Goal: Submit feedback/report problem

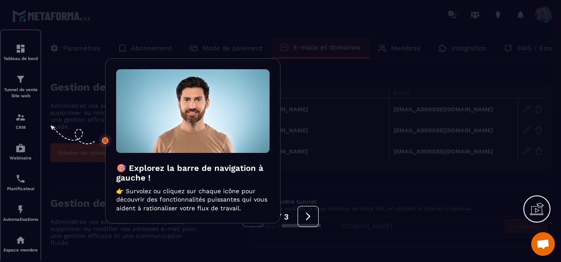
click at [538, 133] on div at bounding box center [280, 131] width 561 height 262
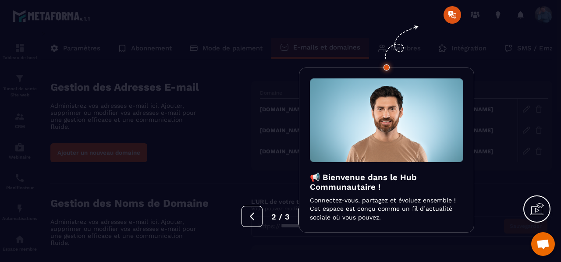
click at [454, 12] on div at bounding box center [280, 131] width 561 height 262
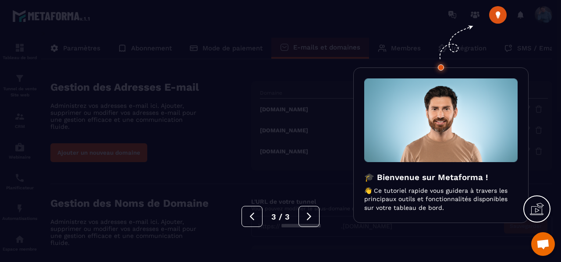
click at [500, 17] on div at bounding box center [280, 131] width 561 height 262
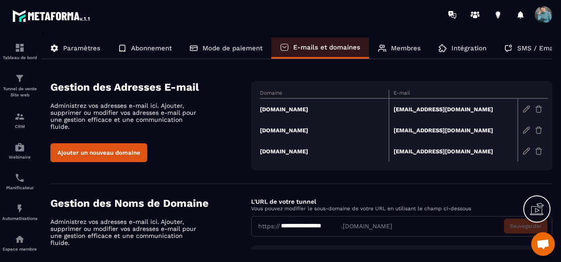
click at [404, 48] on p "Membres" at bounding box center [406, 48] width 30 height 8
click at [412, 46] on p "Membres" at bounding box center [406, 48] width 30 height 8
click at [471, 50] on p "Intégration" at bounding box center [468, 48] width 35 height 8
click at [543, 12] on span at bounding box center [543, 15] width 18 height 18
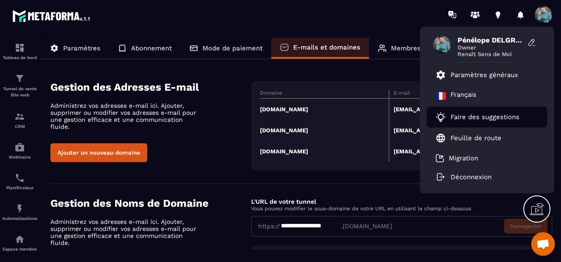
click at [486, 124] on li "Faire des suggestions" at bounding box center [487, 116] width 120 height 21
click at [480, 115] on p "Faire des suggestions" at bounding box center [484, 117] width 69 height 8
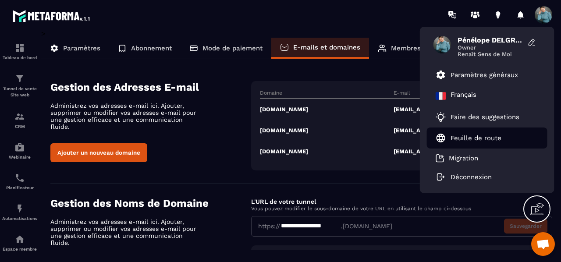
click at [483, 137] on p "Feuille de route" at bounding box center [475, 138] width 51 height 8
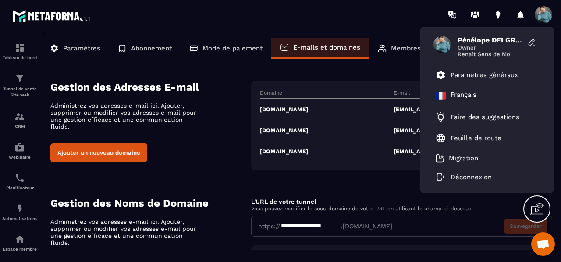
click at [560, 218] on section "**********" at bounding box center [280, 145] width 561 height 233
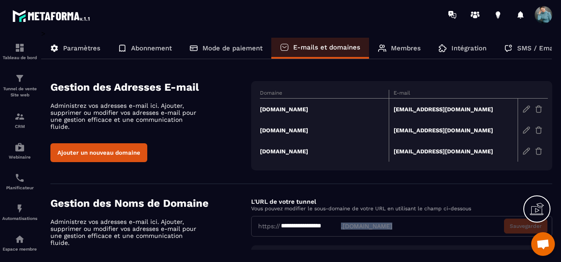
click at [560, 219] on section "**********" at bounding box center [280, 145] width 561 height 233
click at [29, 240] on div "Espace membre" at bounding box center [19, 243] width 35 height 18
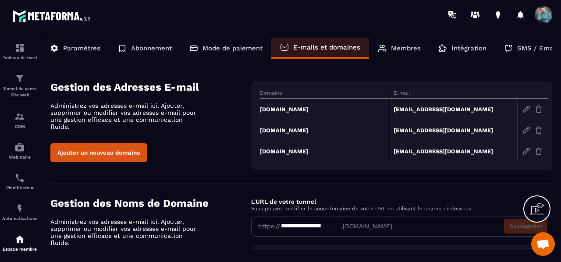
click at [140, 48] on p "Abonnement" at bounding box center [151, 48] width 41 height 8
click at [124, 49] on icon at bounding box center [123, 48] width 6 height 6
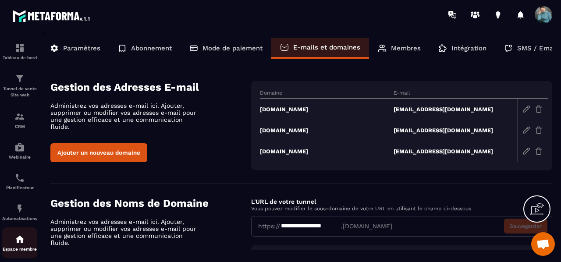
click at [16, 244] on img at bounding box center [19, 239] width 11 height 11
click at [141, 49] on p "Abonnement" at bounding box center [151, 48] width 41 height 8
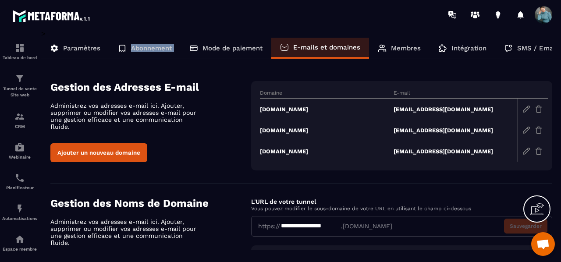
click at [141, 49] on p "Abonnement" at bounding box center [151, 48] width 41 height 8
click at [122, 49] on icon at bounding box center [122, 48] width 9 height 9
click at [402, 50] on p "Membres" at bounding box center [406, 48] width 30 height 8
click at [544, 11] on span at bounding box center [543, 15] width 18 height 18
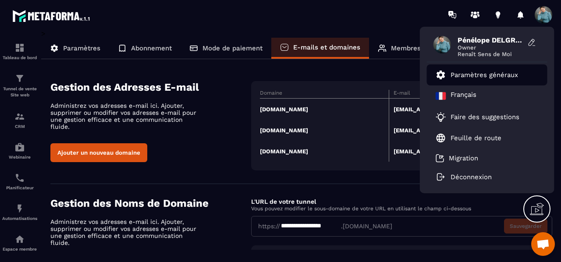
click at [461, 75] on p "Paramètres généraux" at bounding box center [483, 75] width 67 height 8
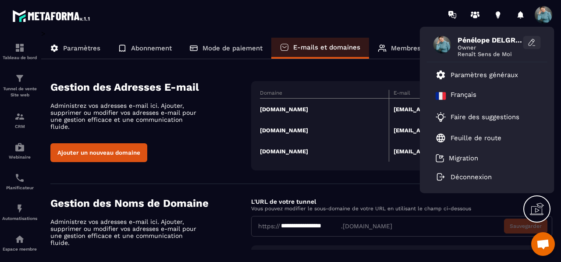
click at [533, 39] on icon at bounding box center [531, 42] width 6 height 7
click at [533, 39] on icon at bounding box center [531, 42] width 9 height 9
